Goal: Contribute content: Contribute content

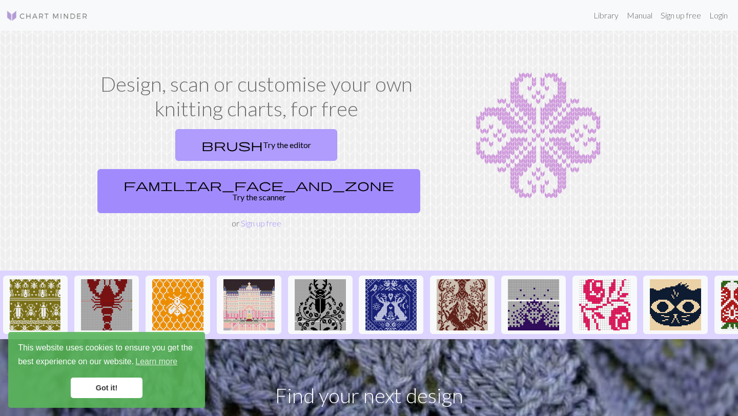
click at [191, 149] on link "brush Try the editor" at bounding box center [256, 145] width 162 height 32
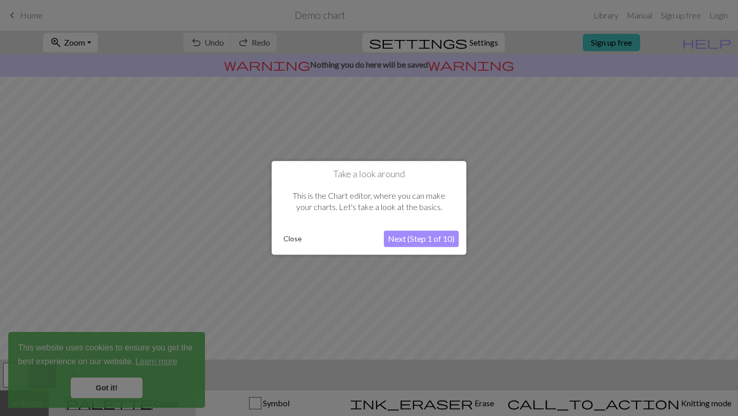
click at [293, 239] on button "Close" at bounding box center [292, 239] width 27 height 15
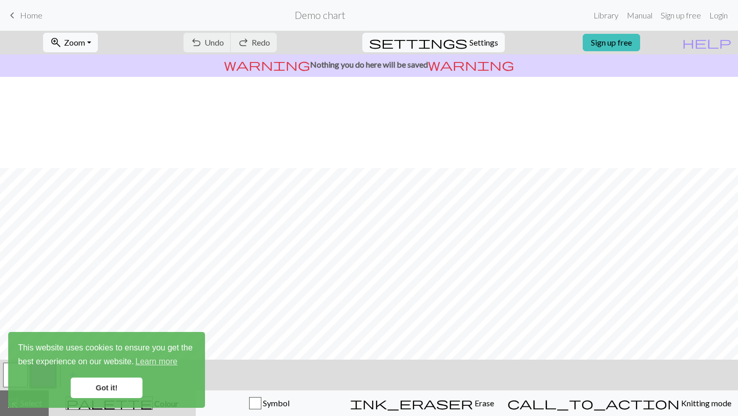
scroll to position [91, 0]
click at [99, 389] on link "Got it!" at bounding box center [107, 388] width 72 height 20
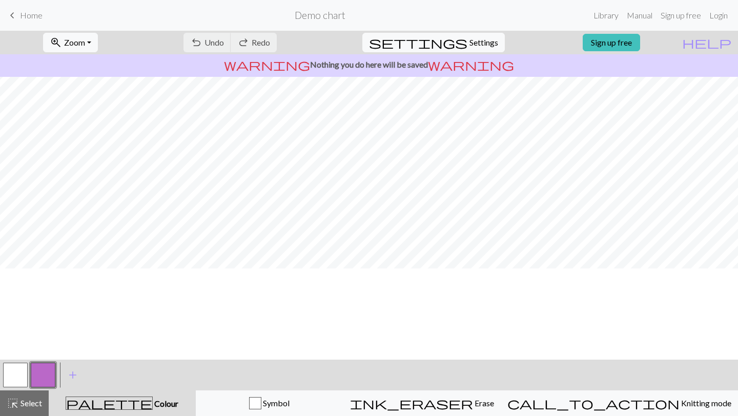
scroll to position [0, 0]
click at [23, 17] on span "Home" at bounding box center [31, 15] width 23 height 10
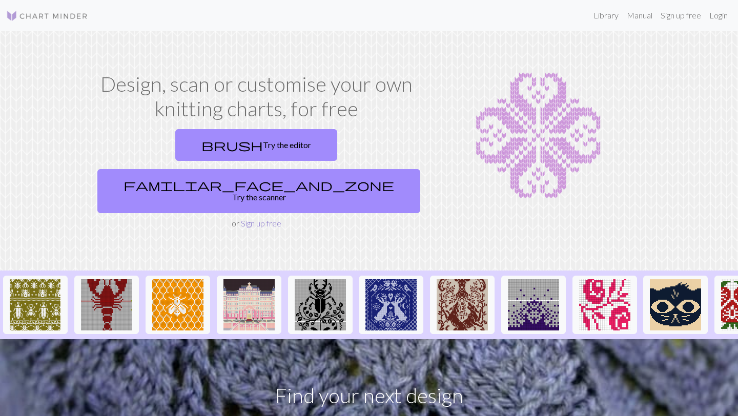
click at [256, 218] on link "Sign up free" at bounding box center [261, 223] width 40 height 10
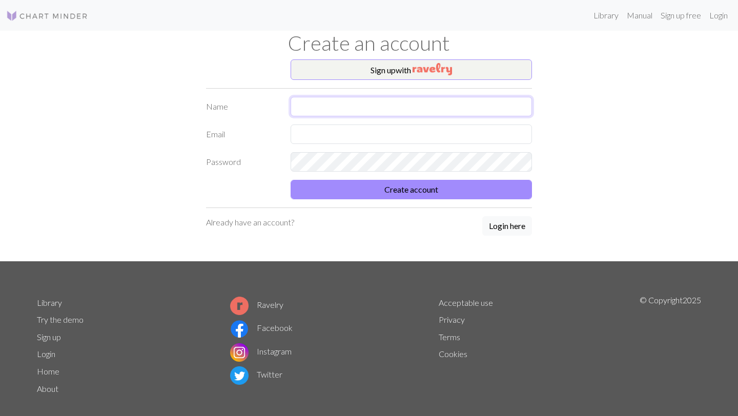
click at [334, 101] on input "text" at bounding box center [411, 106] width 241 height 19
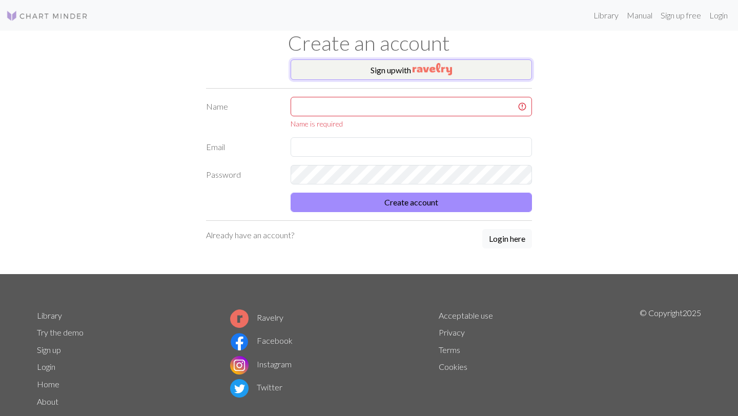
click at [399, 68] on button "Sign up with" at bounding box center [411, 69] width 241 height 20
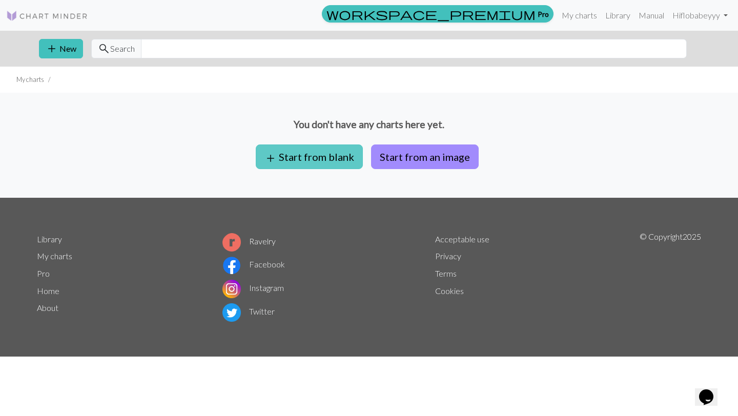
click at [341, 154] on button "add Start from blank" at bounding box center [309, 157] width 107 height 25
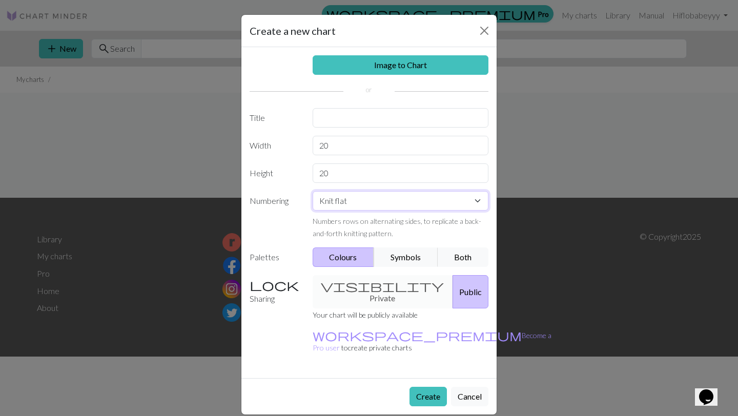
click at [353, 201] on select "Knit flat Knit in the round Lace knitting Cross stitch" at bounding box center [401, 200] width 176 height 19
click at [375, 146] on input "20" at bounding box center [401, 145] width 176 height 19
type input "2"
type input "112"
click at [341, 173] on input "20" at bounding box center [401, 172] width 176 height 19
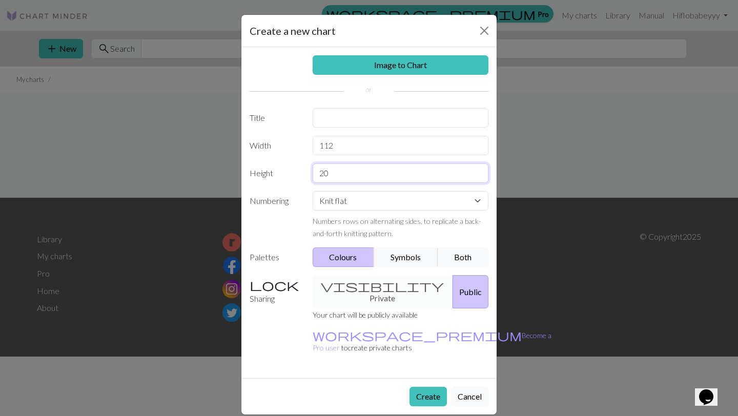
type input "2"
type input "160"
click at [420, 387] on button "Create" at bounding box center [427, 396] width 37 height 19
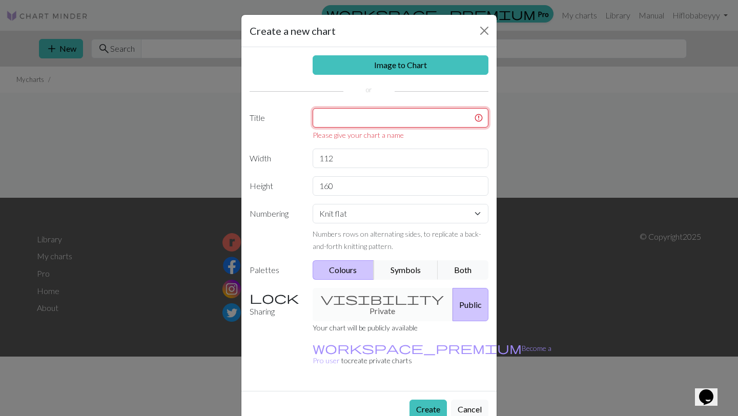
click at [368, 118] on input "text" at bounding box center [401, 117] width 176 height 19
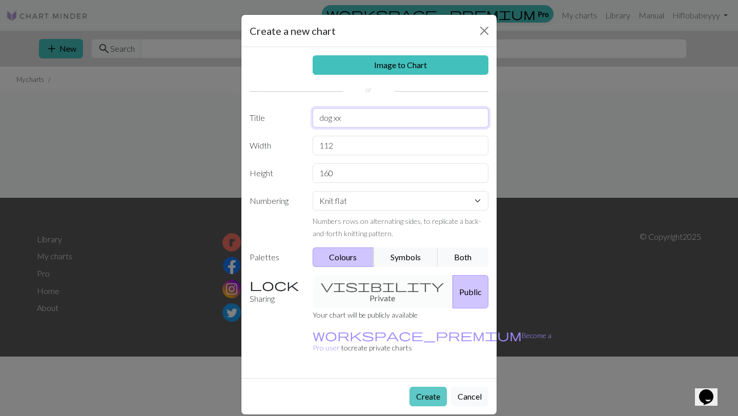
type input "dog xx"
click at [428, 387] on button "Create" at bounding box center [427, 396] width 37 height 19
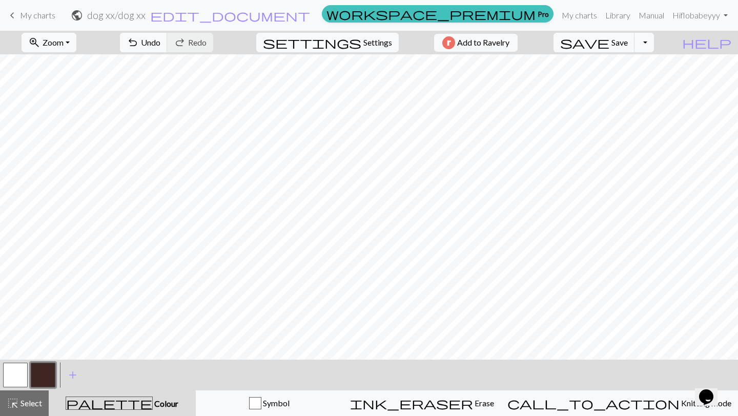
click at [38, 16] on span "My charts" at bounding box center [37, 15] width 35 height 10
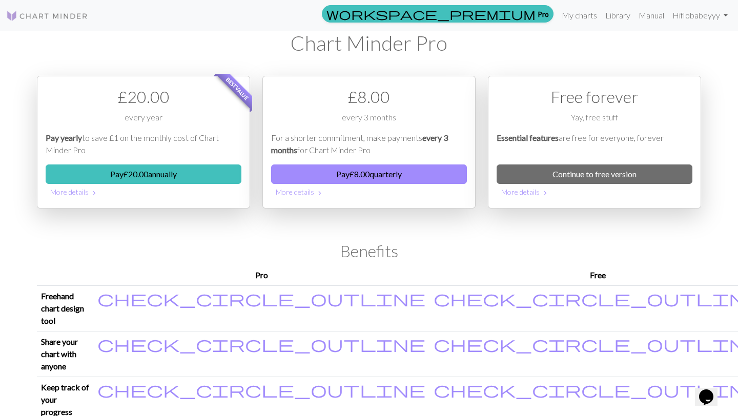
click at [583, 1] on nav "workspace_premium Pro My charts Library Manual Hi flobabeyyy Account settings L…" at bounding box center [369, 15] width 738 height 31
click at [583, 12] on link "My charts" at bounding box center [580, 15] width 44 height 20
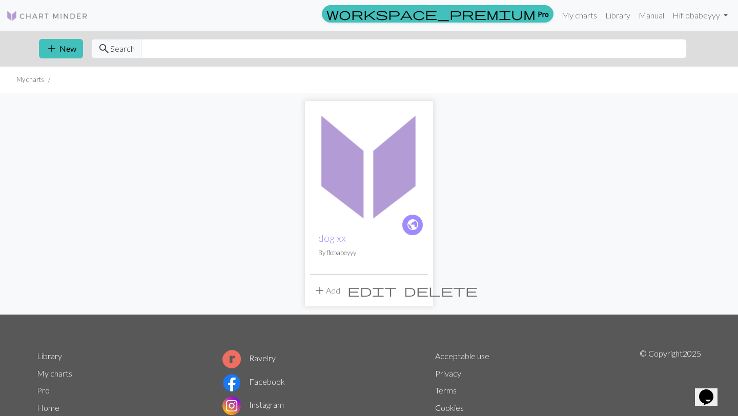
click at [415, 288] on span "delete" at bounding box center [441, 290] width 74 height 14
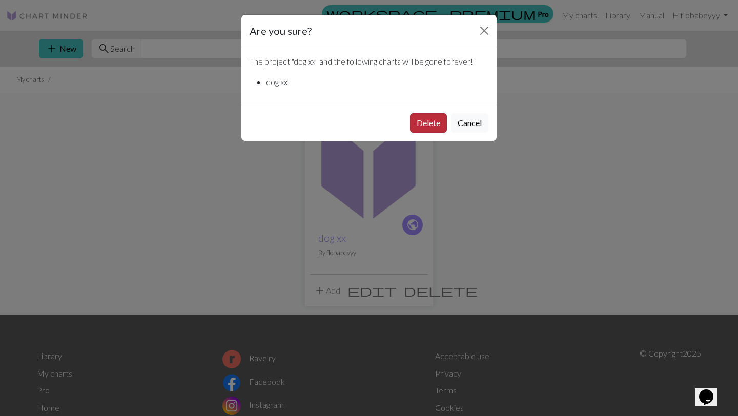
click at [428, 125] on button "Delete" at bounding box center [428, 122] width 37 height 19
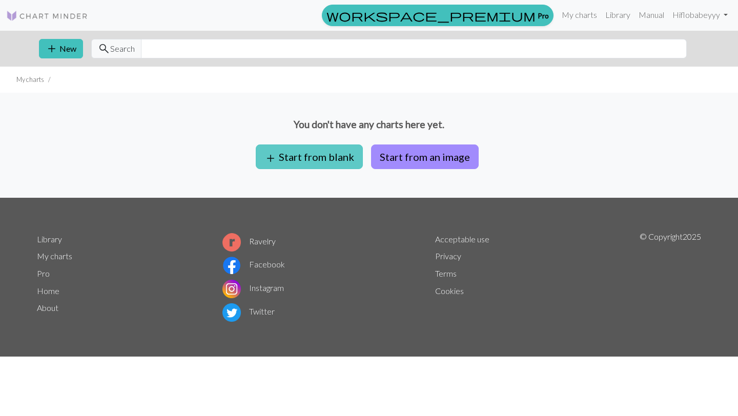
click at [316, 162] on button "add Start from blank" at bounding box center [309, 157] width 107 height 25
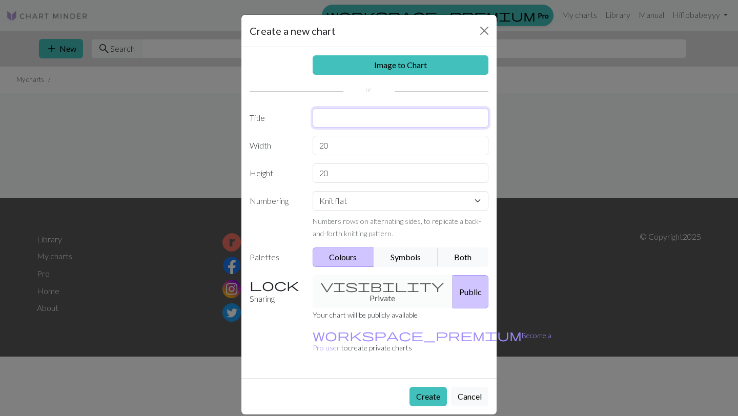
click at [363, 122] on input "text" at bounding box center [401, 117] width 176 height 19
type input "dog"
click at [360, 149] on input "20" at bounding box center [401, 145] width 176 height 19
type input "2"
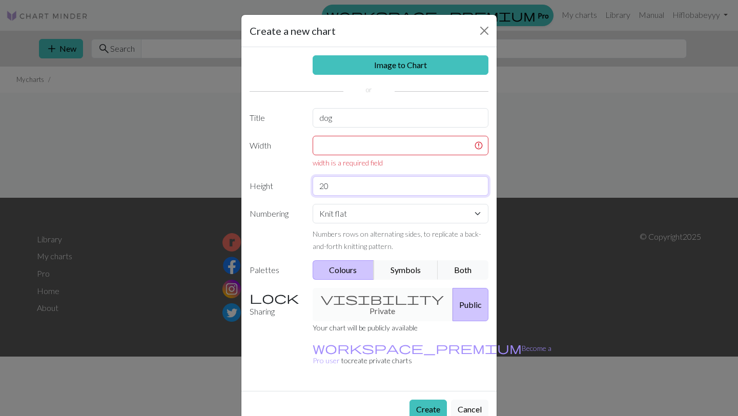
click at [347, 172] on div "Image to Chart Title dog Width width is a required field Height 20 Numbering Kn…" at bounding box center [368, 219] width 255 height 344
click at [361, 182] on input "20" at bounding box center [401, 185] width 176 height 19
type input "2"
type input "65"
click at [362, 144] on input "text" at bounding box center [401, 145] width 176 height 19
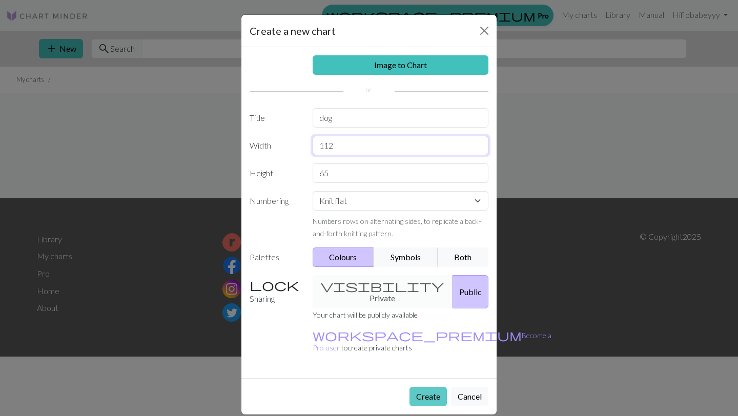
type input "112"
click at [424, 387] on button "Create" at bounding box center [427, 396] width 37 height 19
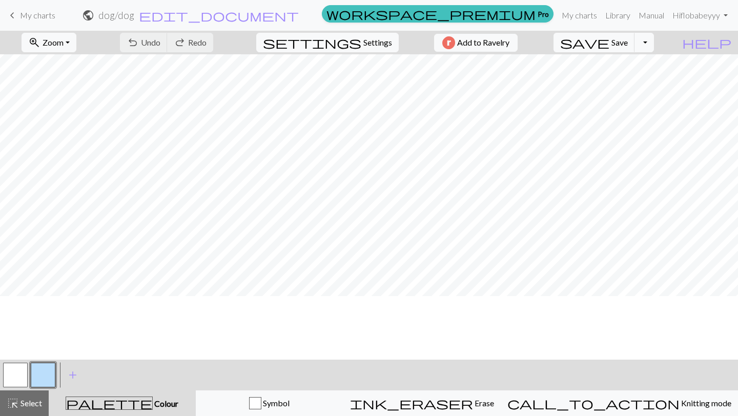
scroll to position [64, 0]
click at [50, 377] on button "button" at bounding box center [43, 375] width 25 height 25
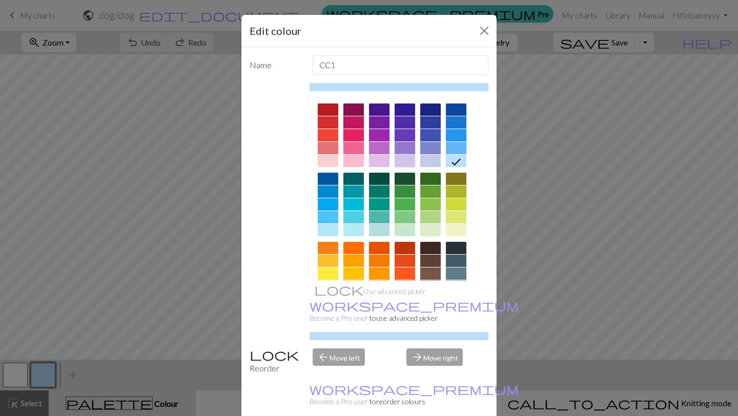
click at [402, 162] on div at bounding box center [405, 161] width 20 height 12
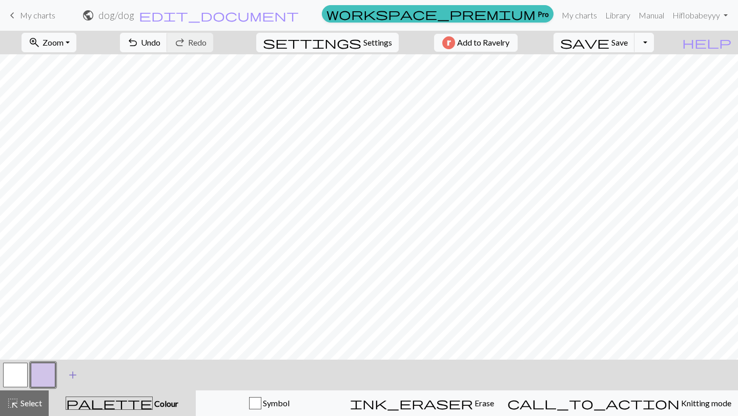
click at [69, 372] on span "add" at bounding box center [73, 375] width 12 height 14
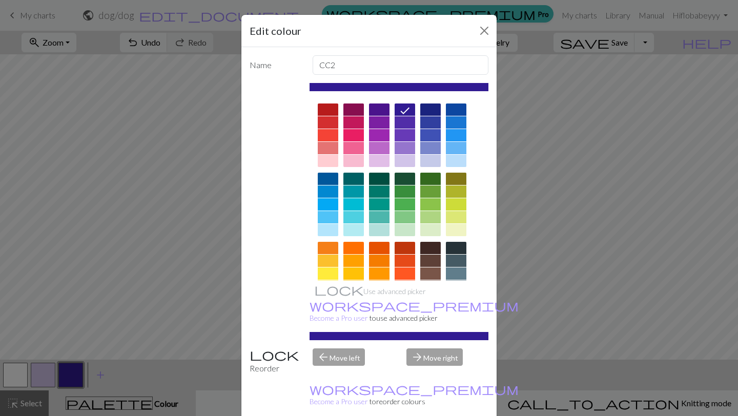
click at [322, 131] on div at bounding box center [328, 135] width 20 height 12
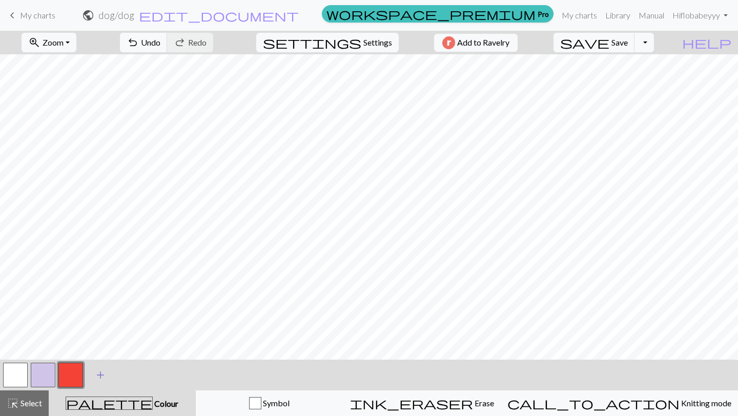
click at [98, 375] on span "add" at bounding box center [100, 375] width 12 height 14
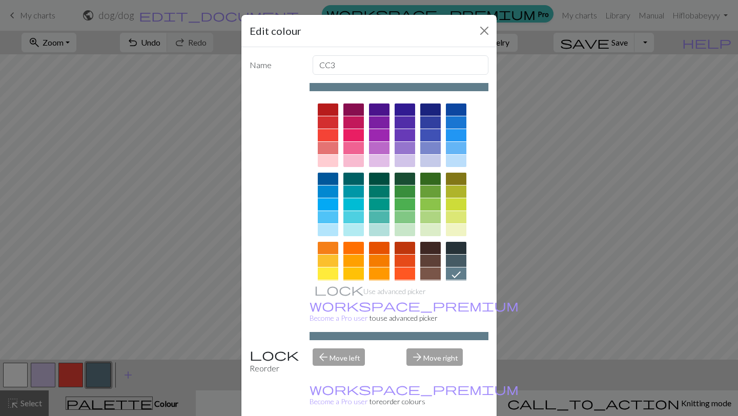
click at [454, 245] on div at bounding box center [456, 248] width 20 height 12
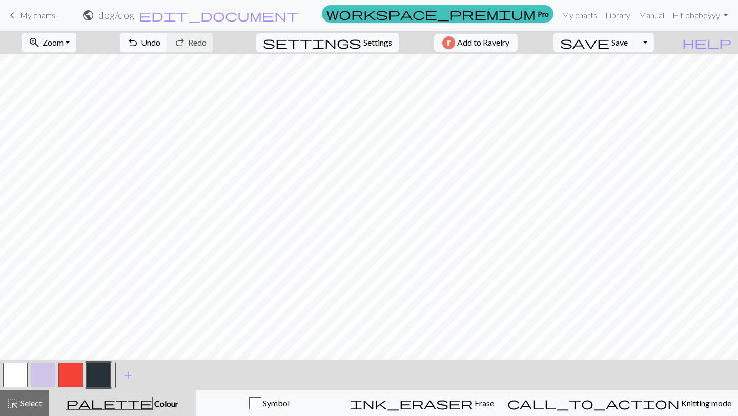
click at [46, 373] on button "button" at bounding box center [43, 375] width 25 height 25
click at [41, 377] on button "button" at bounding box center [43, 375] width 25 height 25
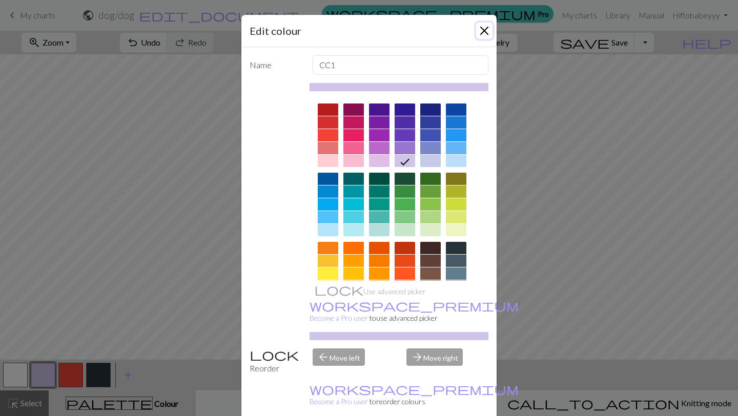
click at [488, 26] on button "Close" at bounding box center [484, 31] width 16 height 16
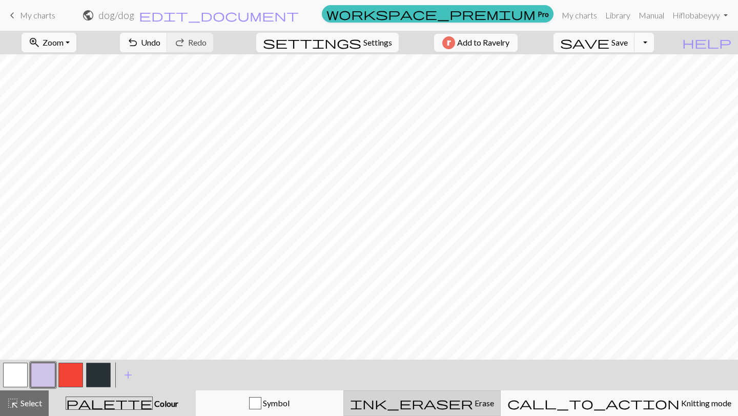
click at [468, 406] on span "ink_eraser" at bounding box center [411, 403] width 123 height 14
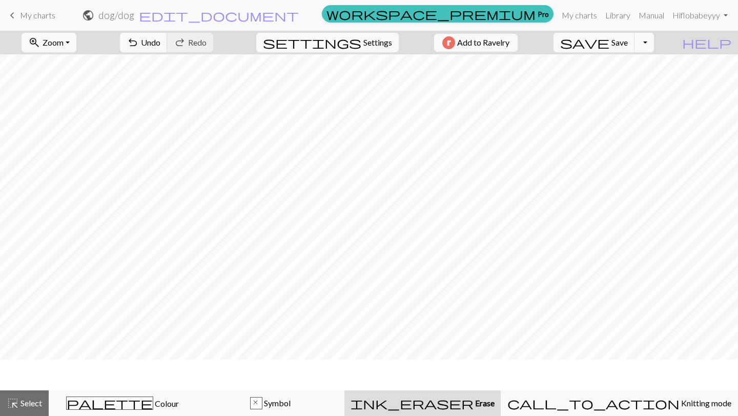
scroll to position [33, 0]
click at [24, 409] on div "highlight_alt Select Select" at bounding box center [24, 403] width 35 height 12
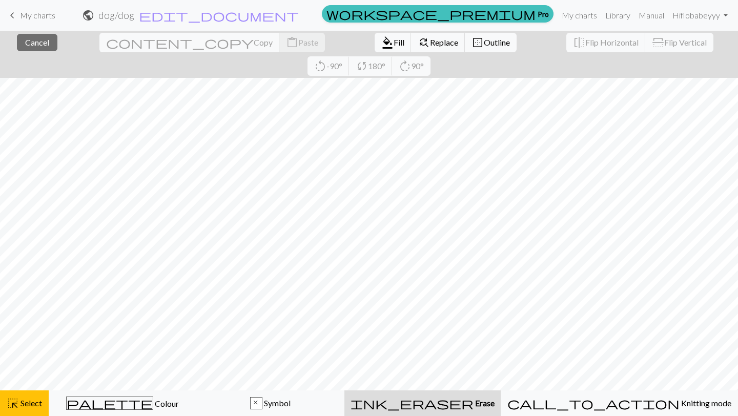
click at [460, 405] on div "ink_eraser Erase Erase" at bounding box center [423, 403] width 144 height 12
click at [467, 404] on span "ink_eraser" at bounding box center [412, 403] width 123 height 14
